Goal: Use online tool/utility: Utilize a website feature to perform a specific function

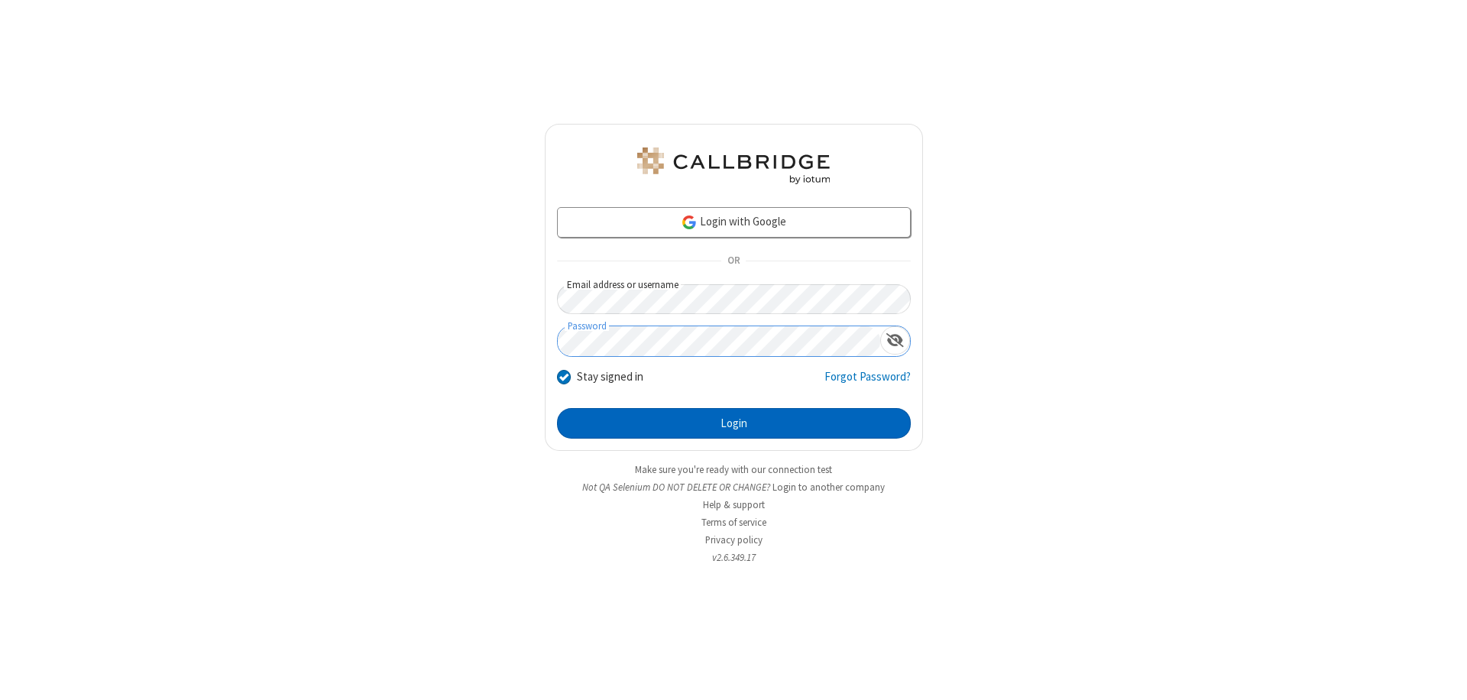
click at [734, 423] on button "Login" at bounding box center [734, 423] width 354 height 31
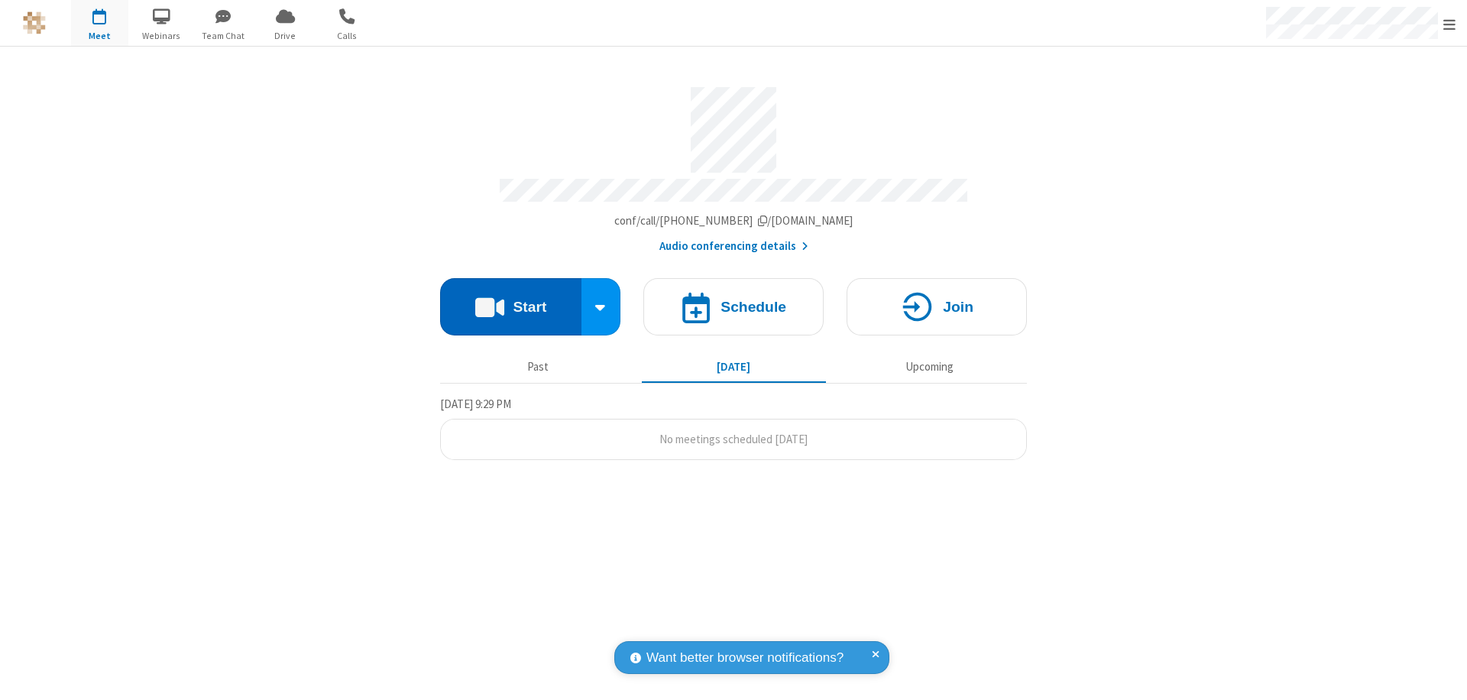
click at [511, 300] on button "Start" at bounding box center [510, 306] width 141 height 57
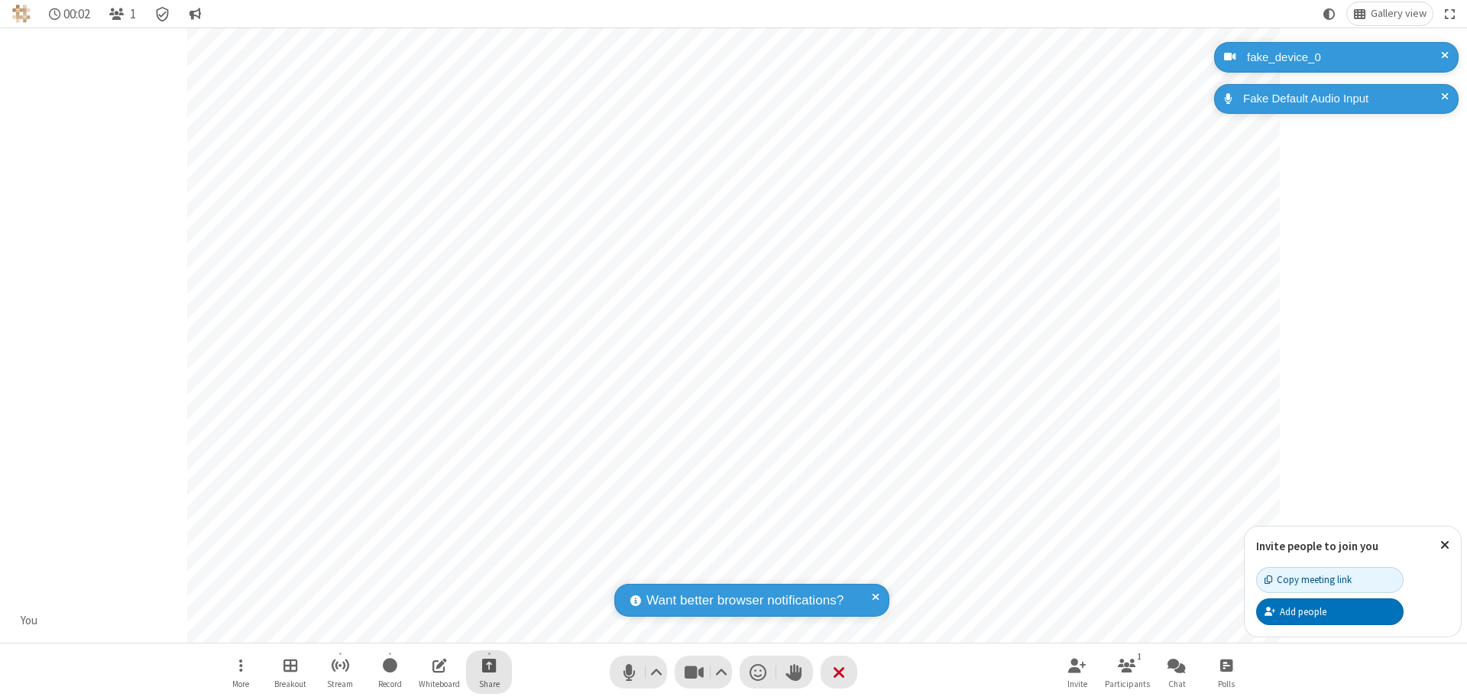
click at [489, 665] on span "Start sharing" at bounding box center [489, 665] width 15 height 19
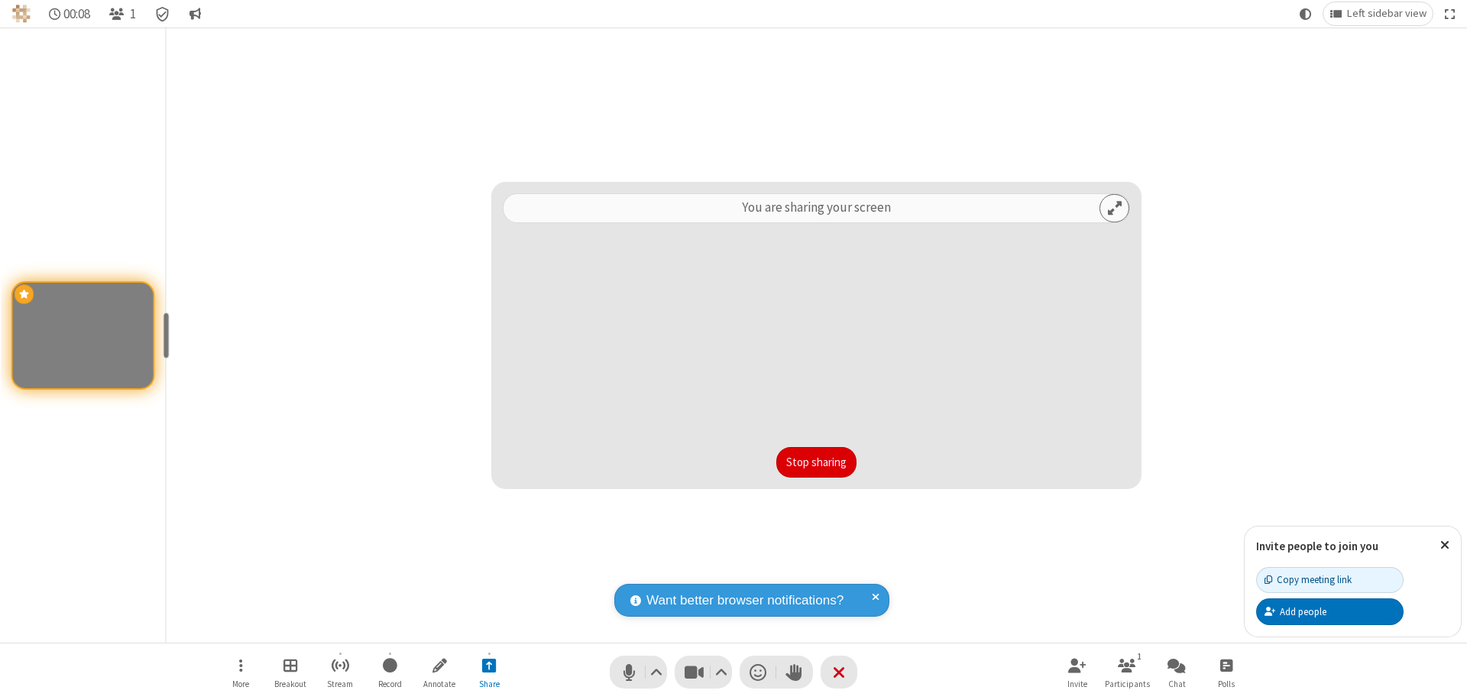
click at [816, 462] on button "Stop sharing" at bounding box center [817, 462] width 80 height 31
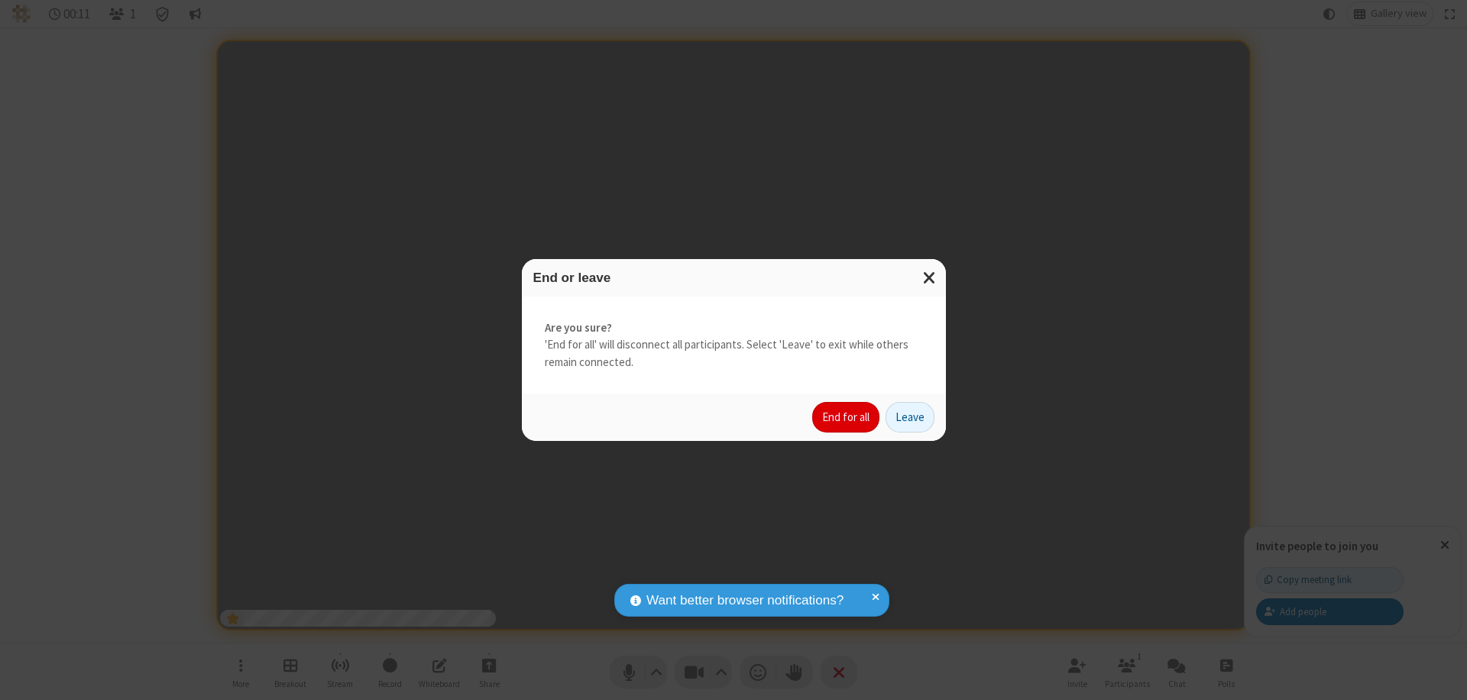
click at [847, 417] on button "End for all" at bounding box center [845, 417] width 67 height 31
